Goal: Task Accomplishment & Management: Use online tool/utility

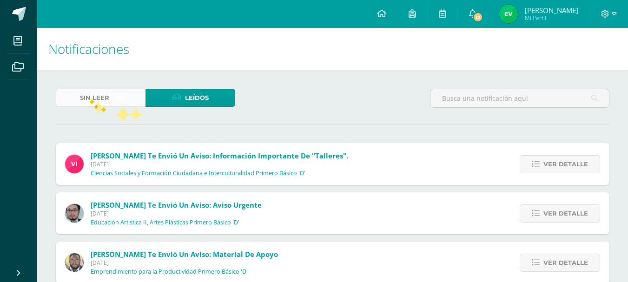
click at [89, 97] on span "Sin leer" at bounding box center [94, 97] width 29 height 17
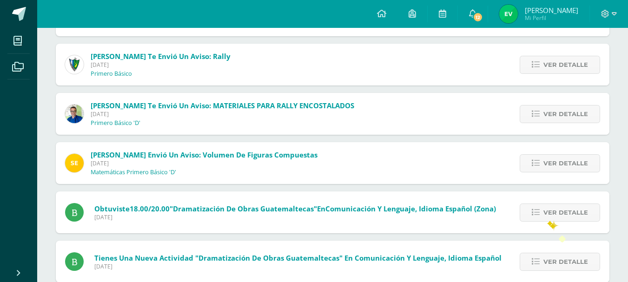
scroll to position [152, 0]
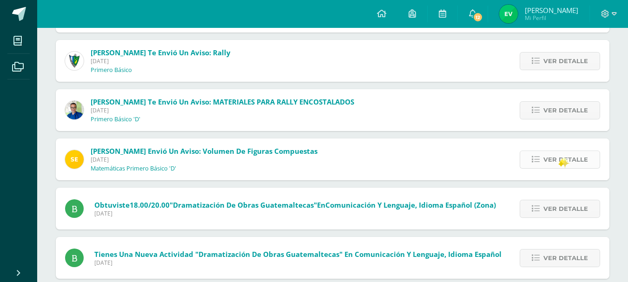
click at [562, 158] on span "Ver detalle" at bounding box center [565, 159] width 45 height 17
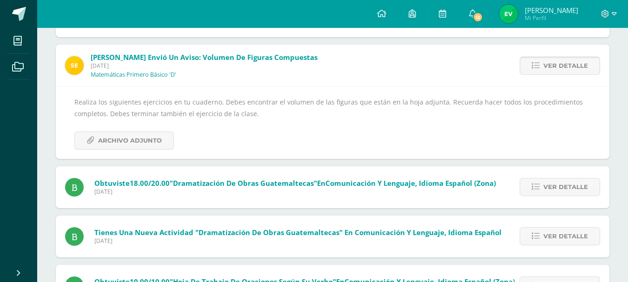
scroll to position [272, 0]
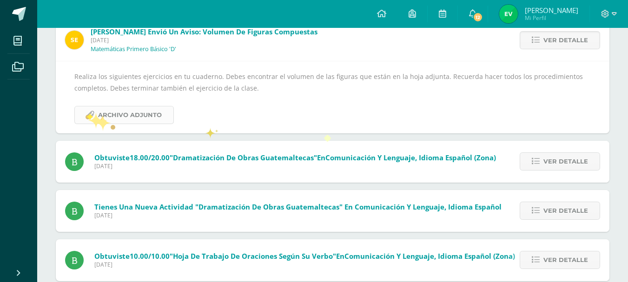
click at [100, 117] on span "Archivo Adjunto" at bounding box center [130, 114] width 64 height 17
